Goal: Transaction & Acquisition: Purchase product/service

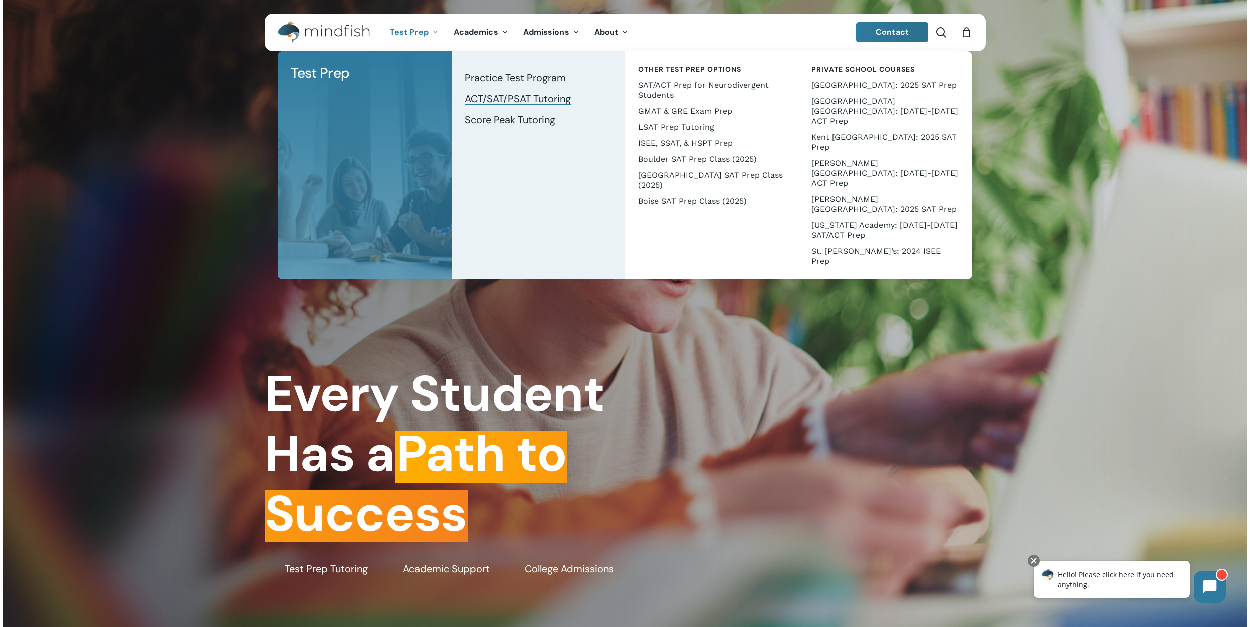
click at [481, 101] on span "ACT/SAT/PSAT Tutoring" at bounding box center [518, 98] width 106 height 13
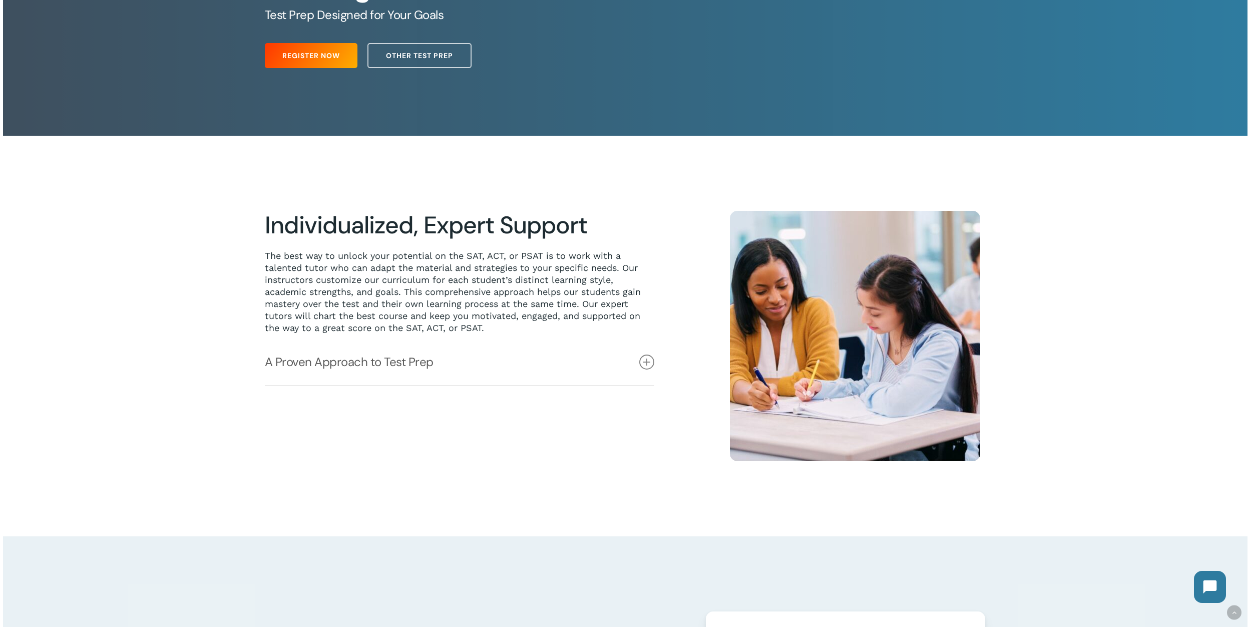
scroll to position [196, 0]
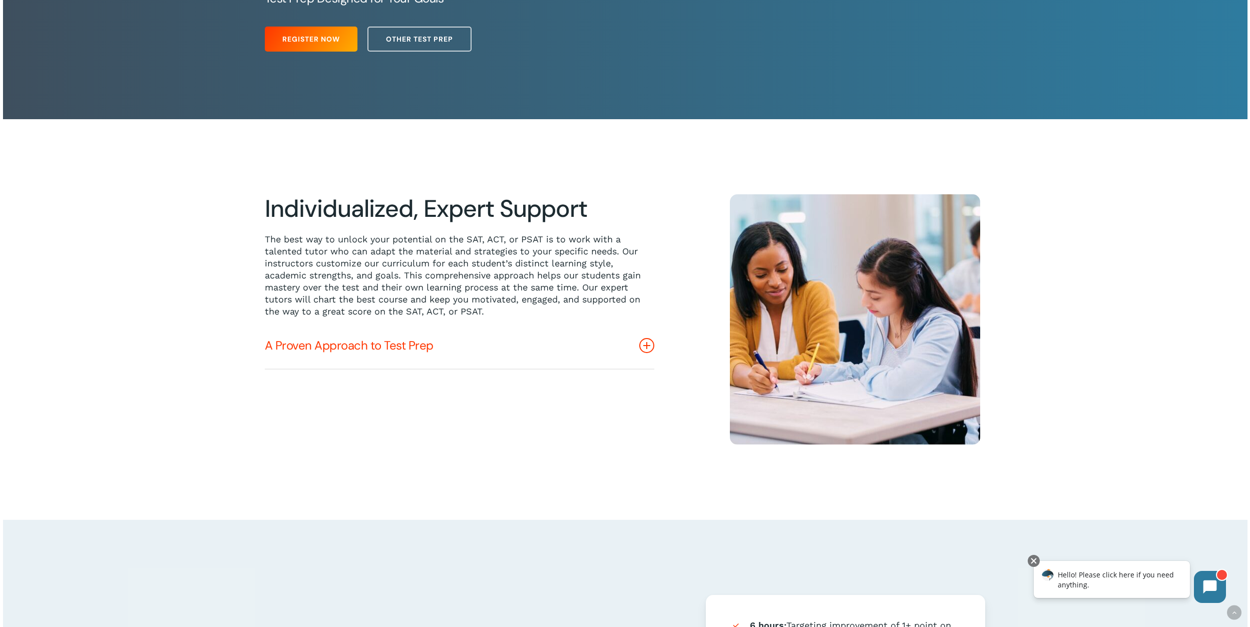
click at [644, 346] on icon at bounding box center [646, 345] width 15 height 15
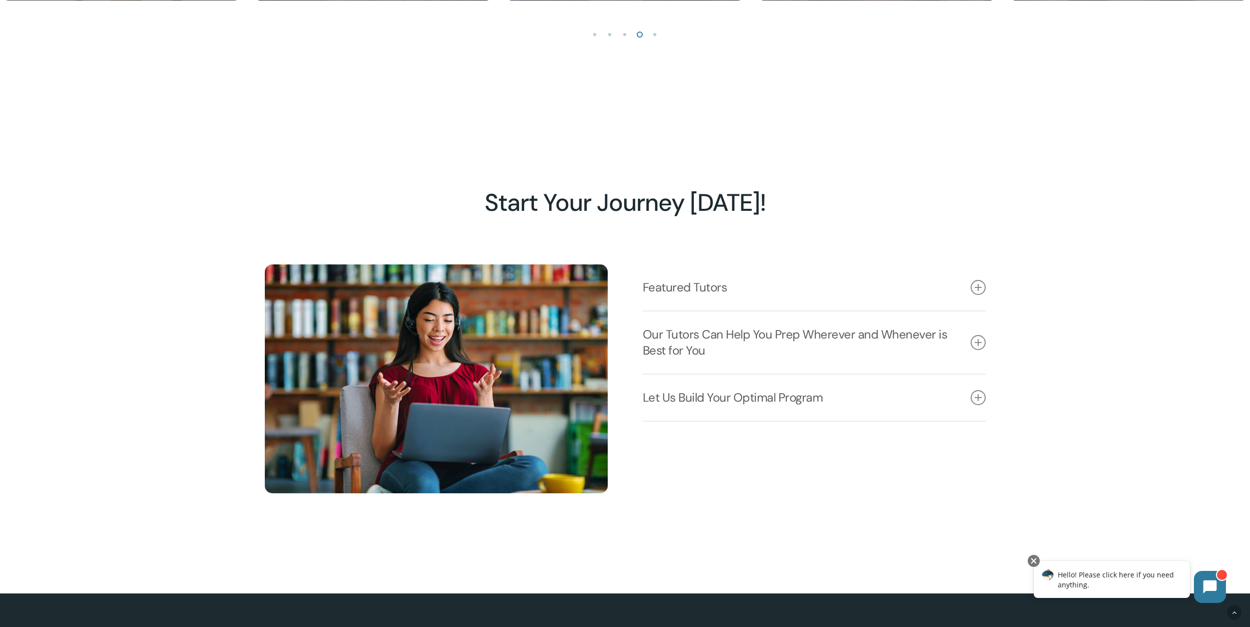
scroll to position [1491, 0]
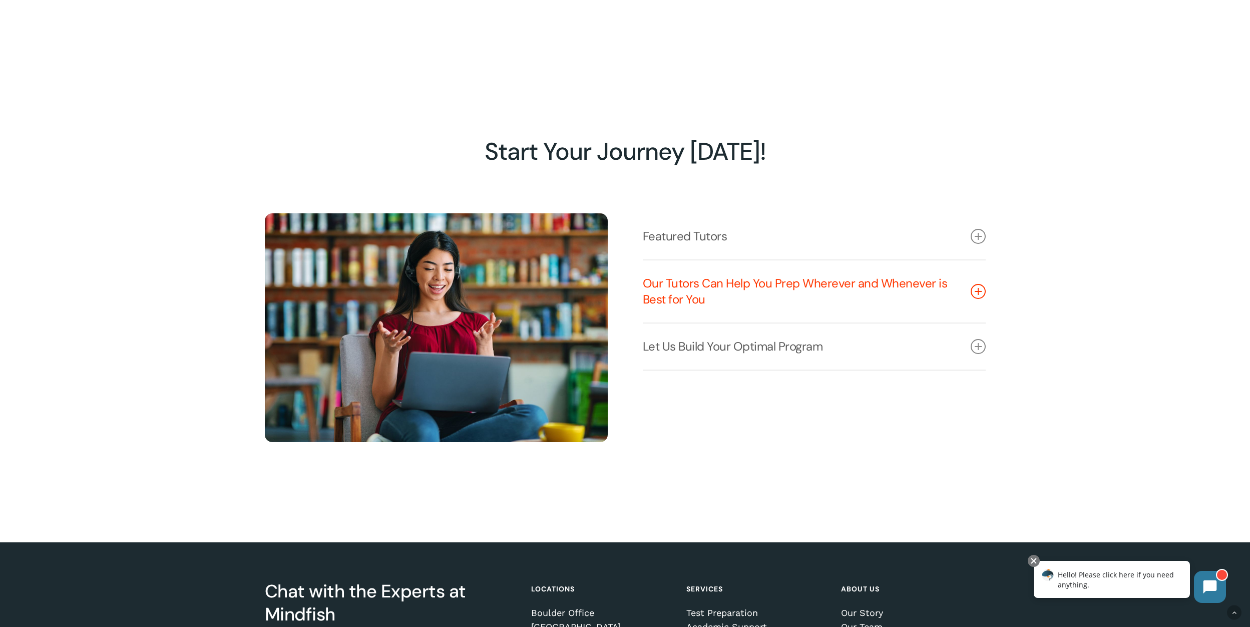
click at [978, 299] on icon at bounding box center [978, 291] width 15 height 15
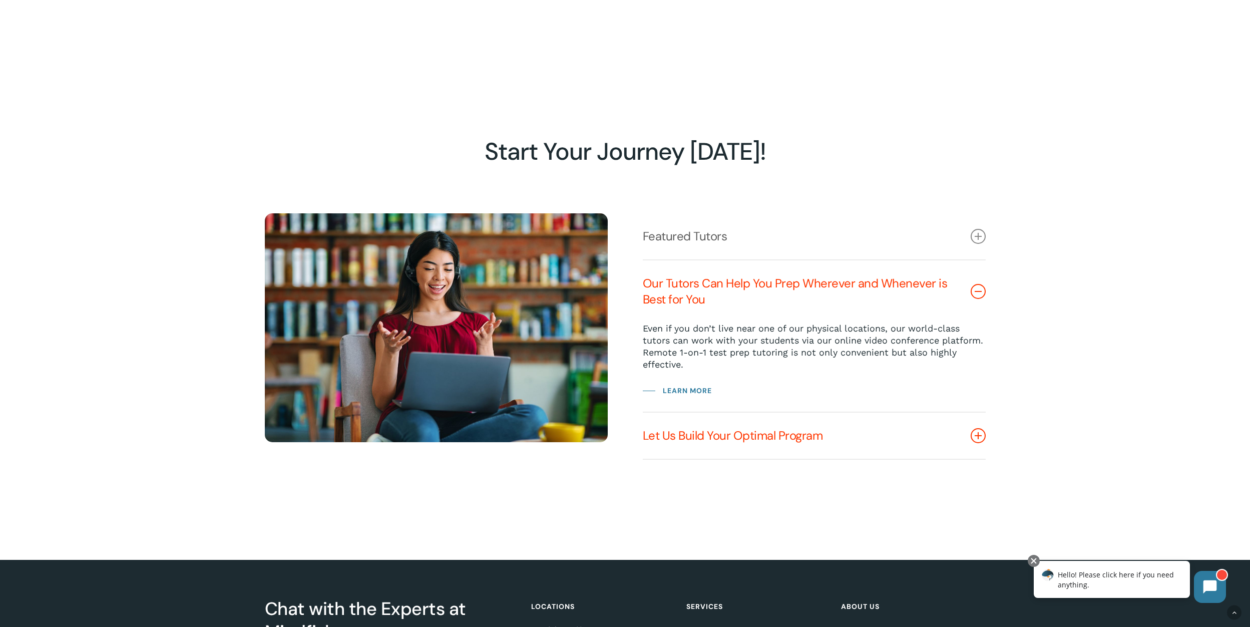
click at [981, 442] on icon at bounding box center [978, 435] width 15 height 15
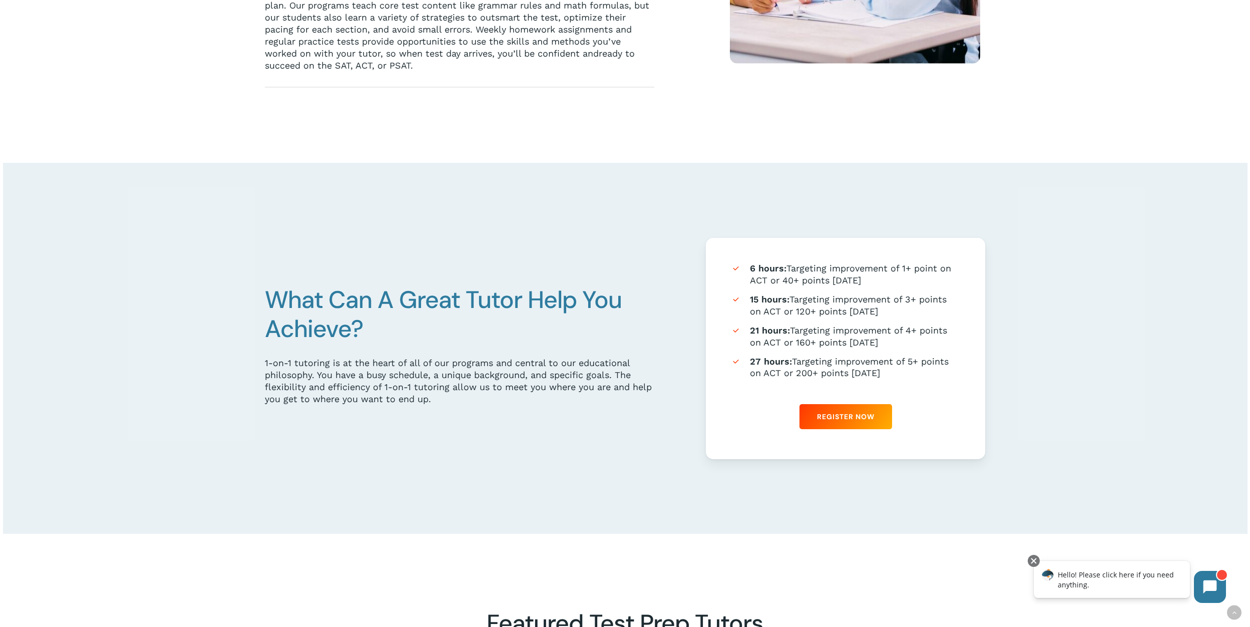
scroll to position [596, 0]
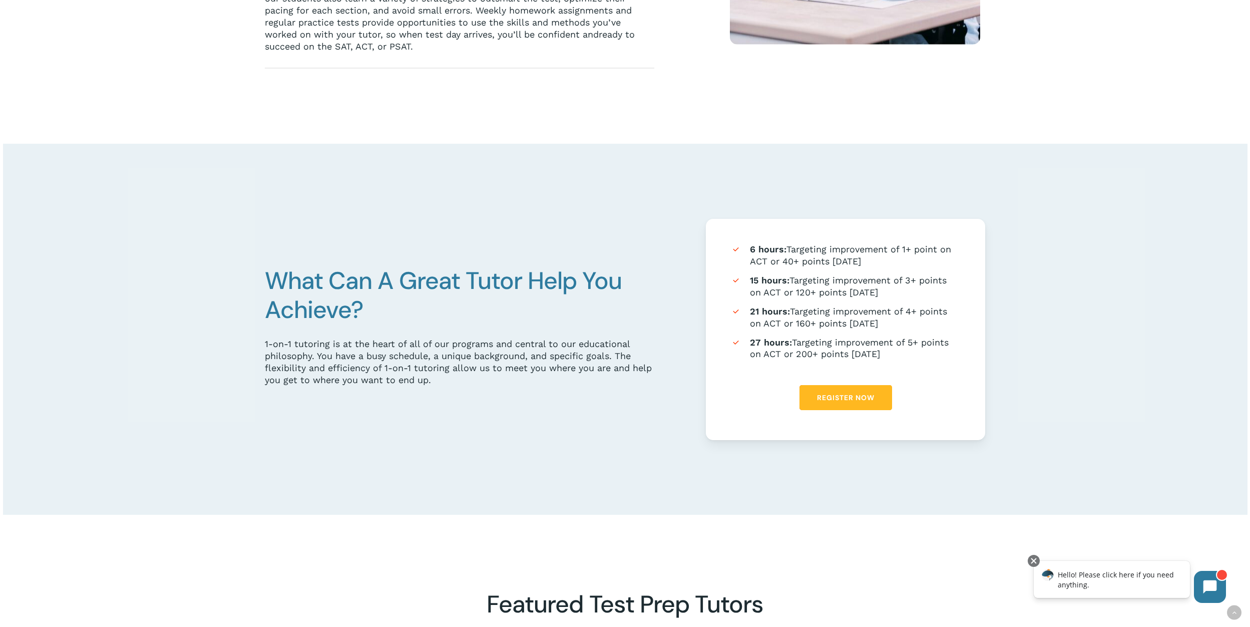
click at [843, 405] on link "Register Now" at bounding box center [846, 397] width 93 height 25
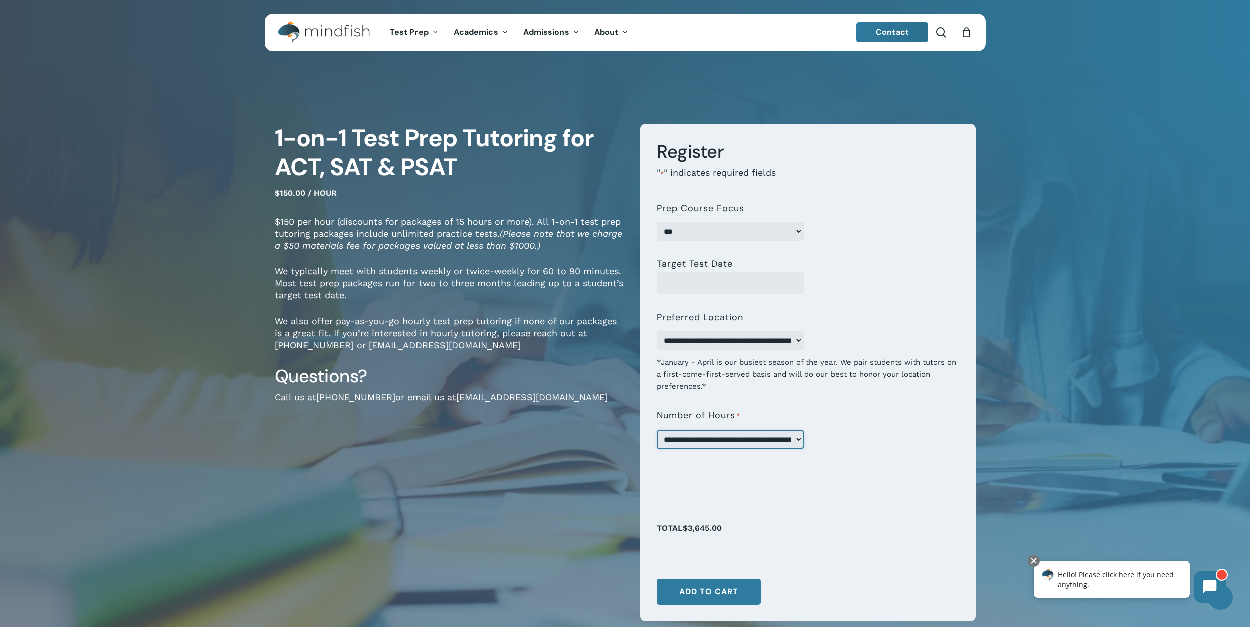
click at [788, 442] on select "**********" at bounding box center [730, 439] width 147 height 19
click at [731, 230] on select "*** *** ****" at bounding box center [730, 231] width 147 height 19
click at [517, 397] on link "hello@mindfish.com" at bounding box center [532, 397] width 152 height 11
